Goal: Entertainment & Leisure: Consume media (video, audio)

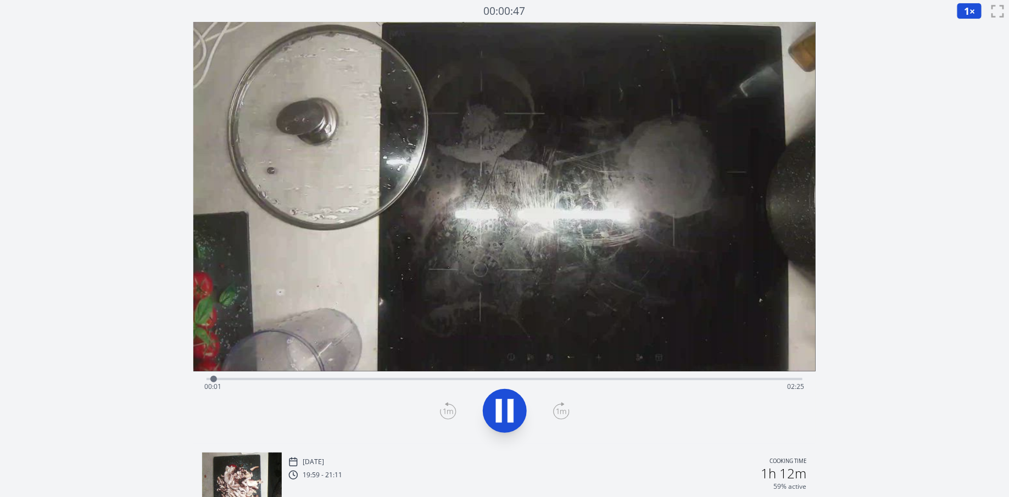
click at [284, 375] on div "Time elapsed: 00:01 Time remaining: 02:25" at bounding box center [504, 378] width 596 height 13
click at [275, 377] on div "Time elapsed: 00:20 Time remaining: 02:06" at bounding box center [504, 378] width 596 height 13
click at [353, 370] on video at bounding box center [504, 197] width 622 height 350
click at [328, 385] on div "Time elapsed: 00:19 Time remaining: 02:07" at bounding box center [504, 387] width 600 height 18
click at [372, 372] on div "Time elapsed: 00:30 Time remaining: 01:56" at bounding box center [504, 378] width 596 height 13
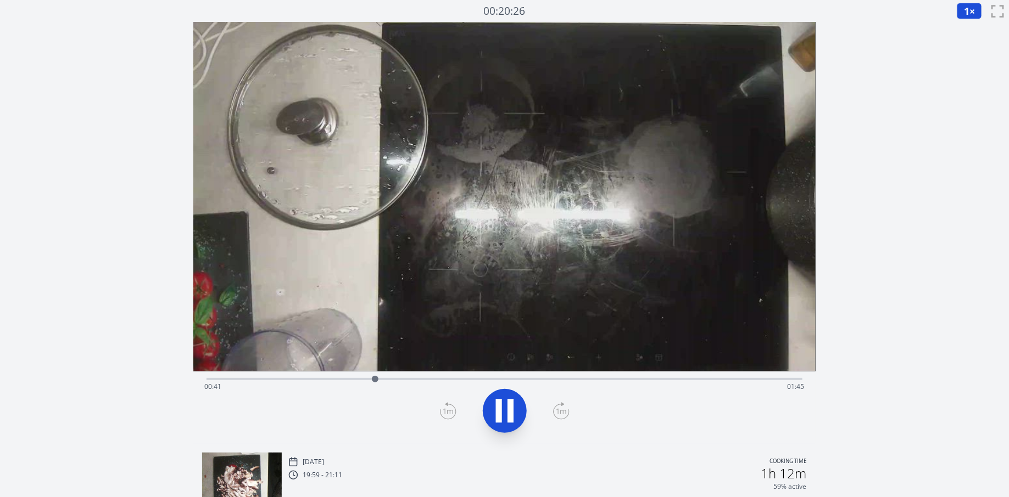
click at [396, 374] on div "Time elapsed: 00:41 Time remaining: 01:45" at bounding box center [504, 378] width 596 height 13
click at [428, 372] on div "Time elapsed: 00:47 Time remaining: 01:39" at bounding box center [504, 378] width 596 height 13
click at [479, 369] on video at bounding box center [504, 197] width 622 height 350
click at [514, 374] on div "Time elapsed: 00:55 Time remaining: 01:31" at bounding box center [504, 378] width 596 height 13
click at [546, 381] on div "Time elapsed: 01:15 Time remaining: 01:11" at bounding box center [504, 387] width 600 height 18
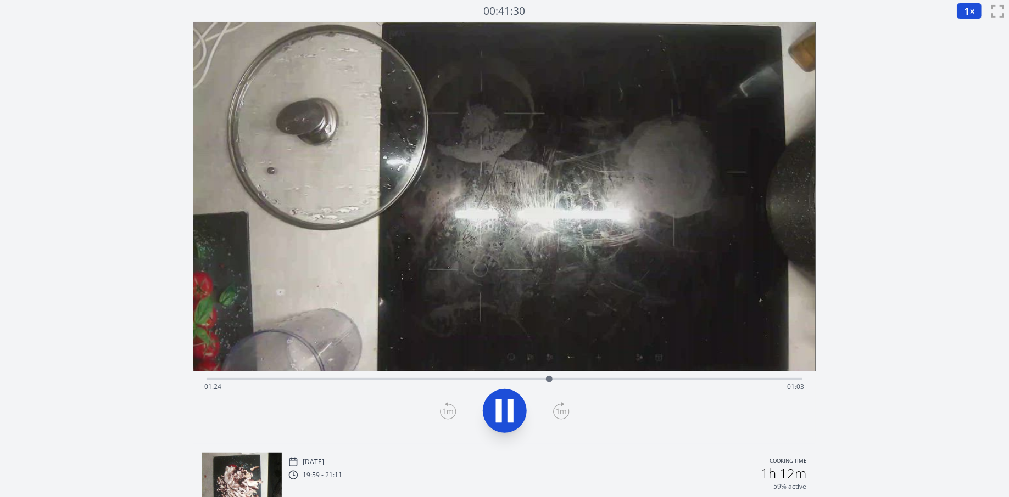
click at [607, 377] on div "Time elapsed: 01:24 Time remaining: 01:03" at bounding box center [504, 378] width 596 height 13
click at [633, 381] on div "Time elapsed: 01:39 Time remaining: 00:47" at bounding box center [504, 387] width 600 height 18
click at [686, 383] on div "Time elapsed: 01:48 Time remaining: 00:38" at bounding box center [504, 387] width 600 height 18
click at [725, 378] on div "Time elapsed: 02:00 Time remaining: 00:26" at bounding box center [504, 387] width 600 height 18
